Goal: Task Accomplishment & Management: Use online tool/utility

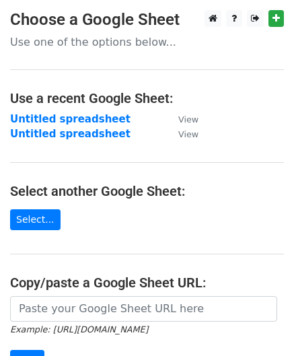
scroll to position [135, 0]
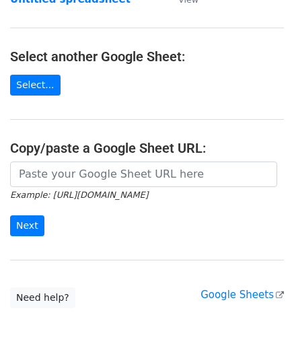
click at [50, 171] on input "url" at bounding box center [143, 174] width 267 height 26
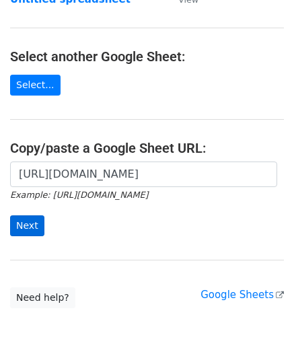
scroll to position [0, 274]
type input "https://docs.google.com/spreadsheets/d/12lbq5KTnBP57TfnftYsHDyBrzWbcSoYBeh-4Q_i…"
click at [27, 224] on input "Next" at bounding box center [27, 225] width 34 height 21
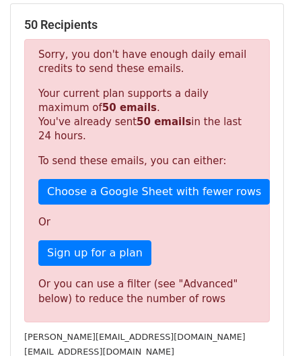
scroll to position [454, 0]
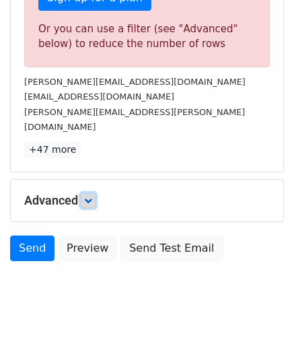
click at [87, 196] on icon at bounding box center [88, 200] width 8 height 8
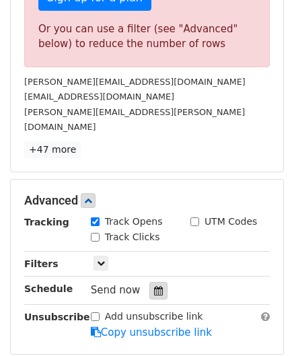
click at [157, 282] on div at bounding box center [158, 290] width 18 height 17
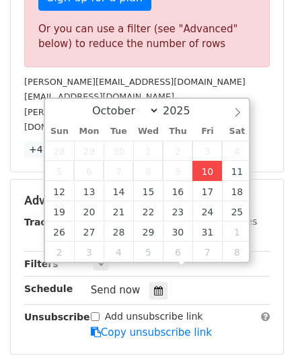
type input "[DATE] 12:00"
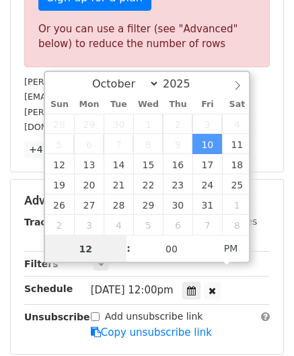
paste input "0"
type input "10"
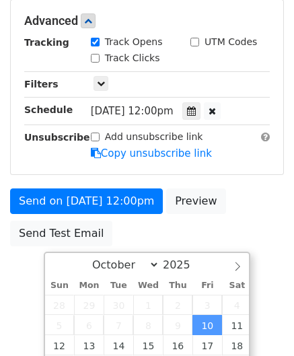
type input "[DATE] 22:00"
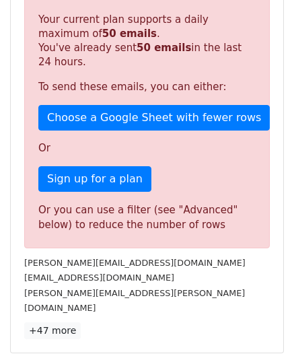
scroll to position [617, 0]
